Goal: Information Seeking & Learning: Understand process/instructions

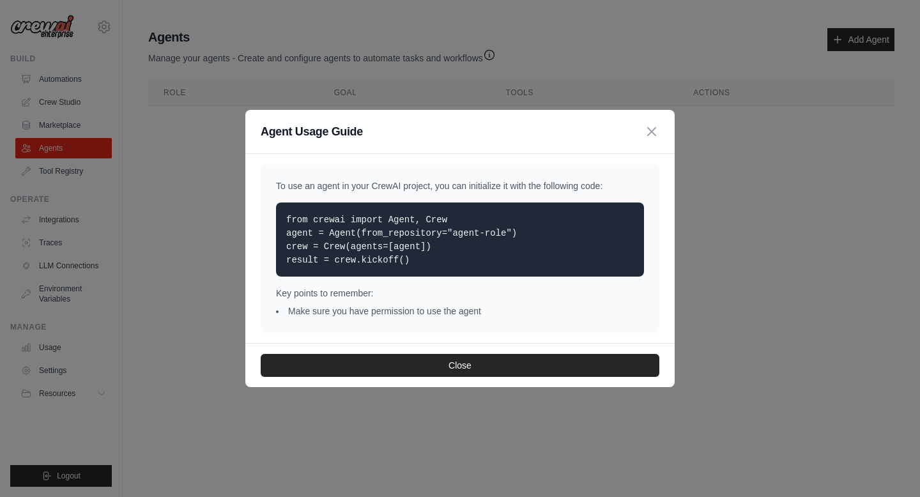
click at [312, 134] on h3 "Agent Usage Guide" at bounding box center [312, 132] width 102 height 18
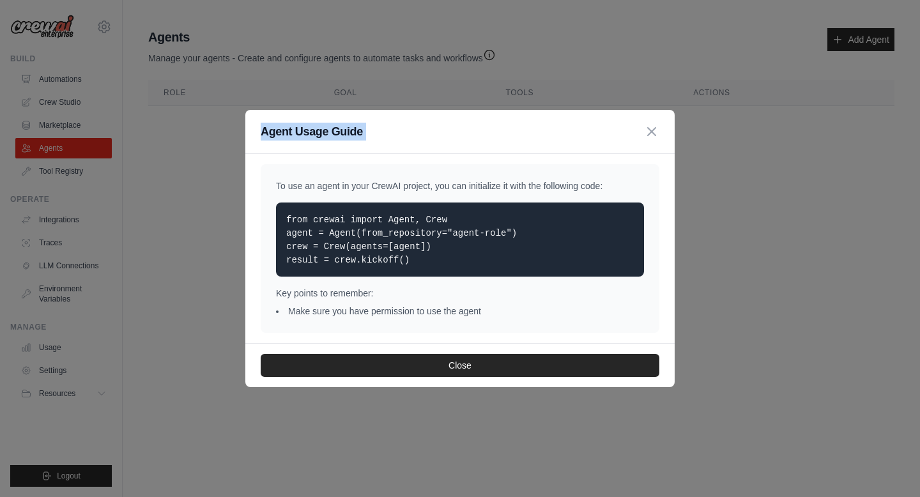
click at [312, 134] on h3 "Agent Usage Guide" at bounding box center [312, 132] width 102 height 18
click at [349, 245] on code "from crewai import Agent, Crew agent = Agent(from_repository="agent-role") crew…" at bounding box center [401, 240] width 231 height 50
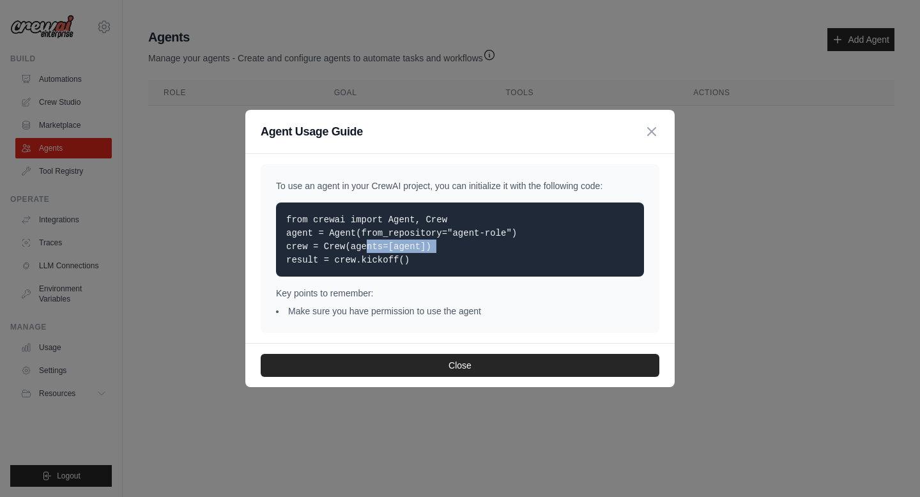
click at [349, 245] on code "from crewai import Agent, Crew agent = Agent(from_repository="agent-role") crew…" at bounding box center [401, 240] width 231 height 50
click at [373, 254] on code "from crewai import Agent, Crew agent = Agent(from_repository="agent-role") crew…" at bounding box center [401, 240] width 231 height 50
copy code "kickoff"
